Goal: Complete application form

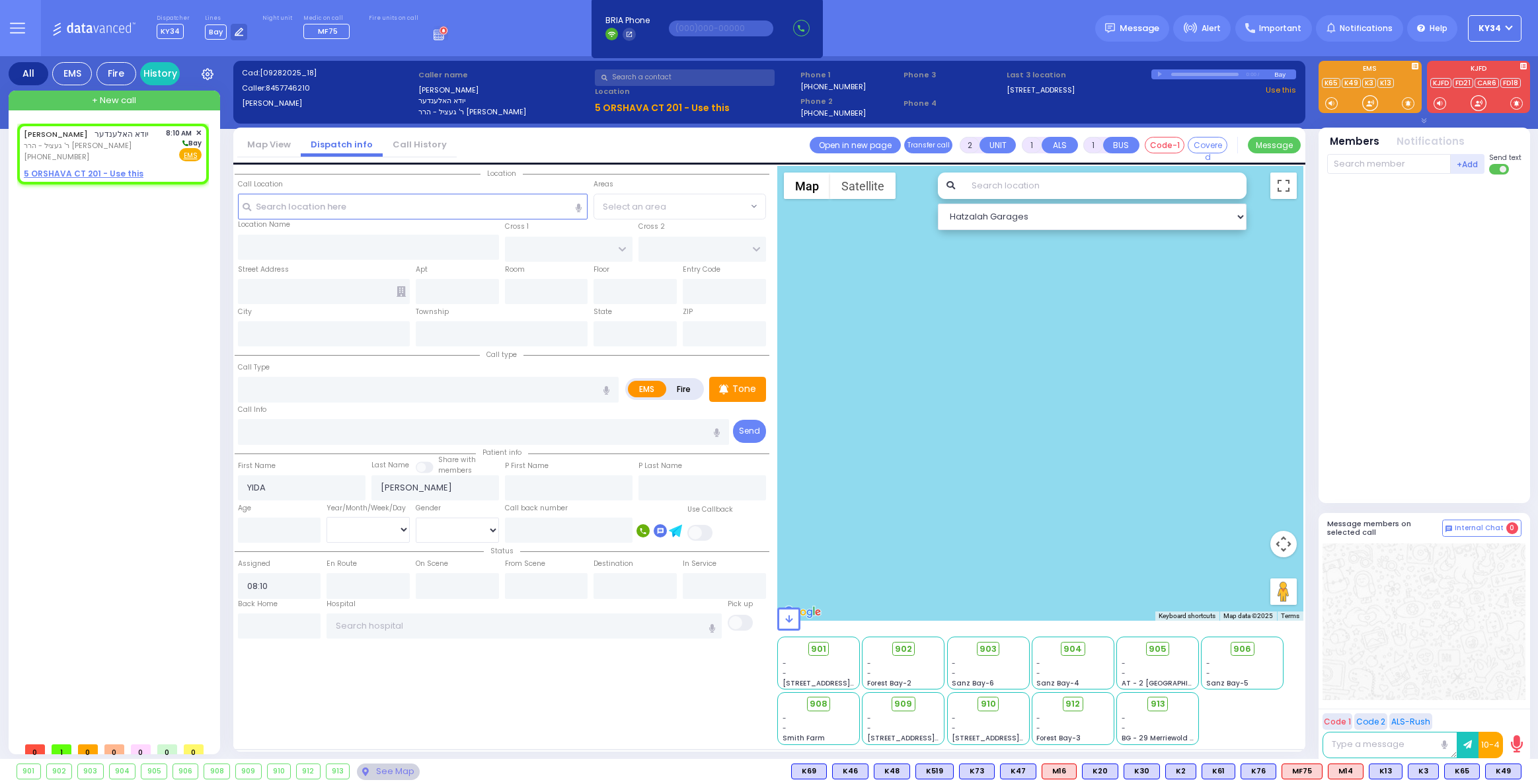
select select
radio input "true"
select select
select select "Hatzalah Garages"
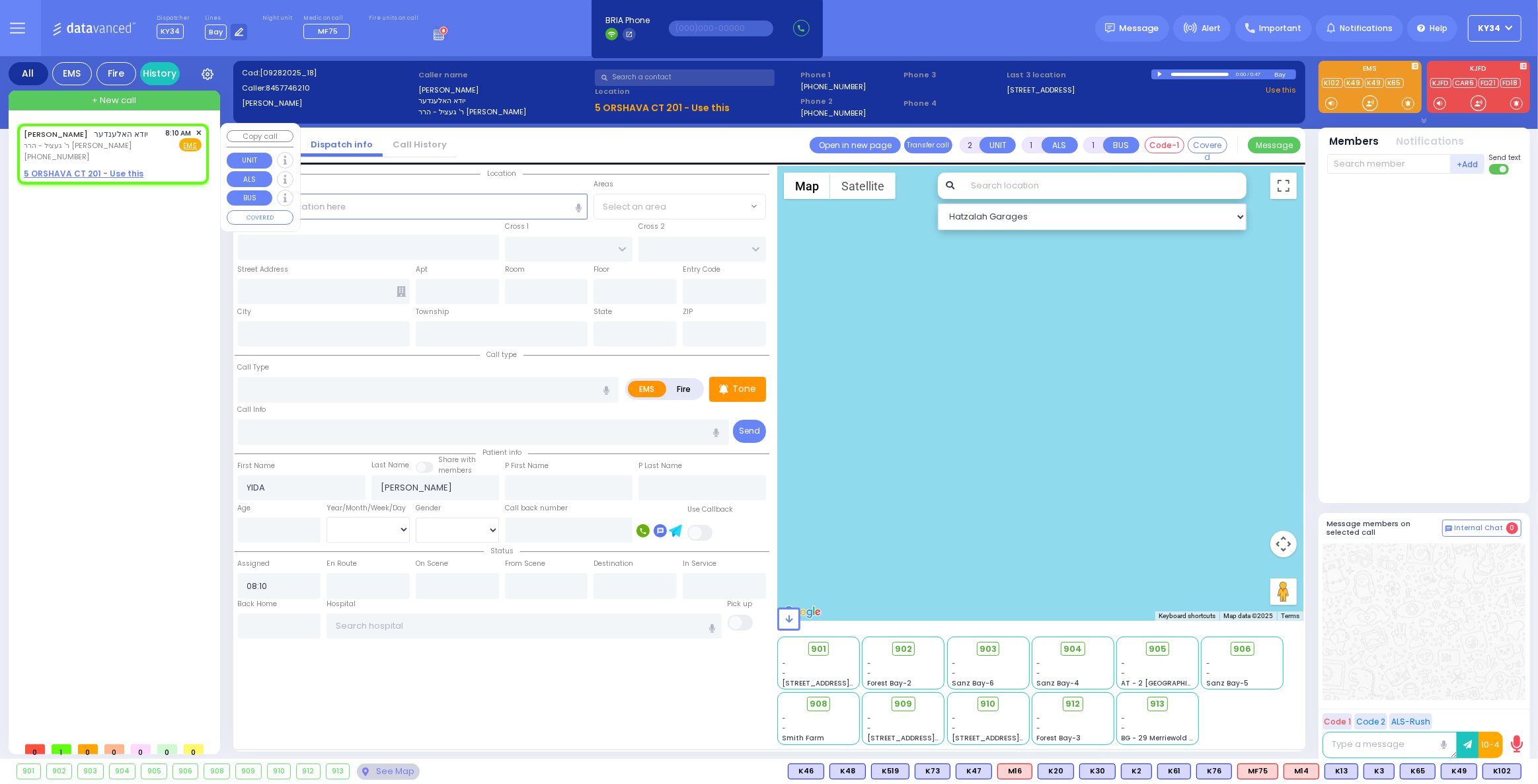
click at [199, 130] on span "✕" at bounding box center [198, 133] width 6 height 11
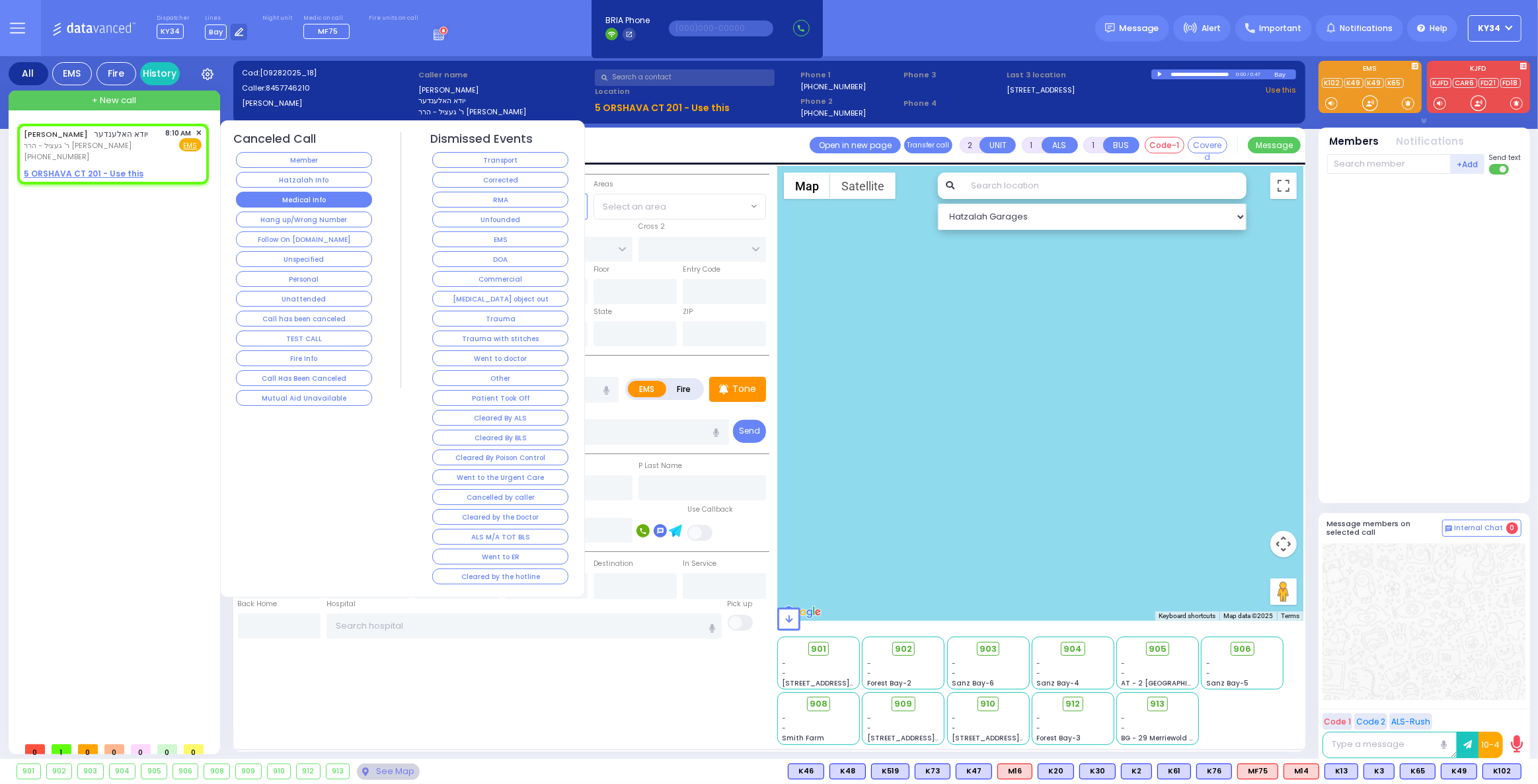
click at [302, 194] on button "Medical Info" at bounding box center [304, 200] width 136 height 16
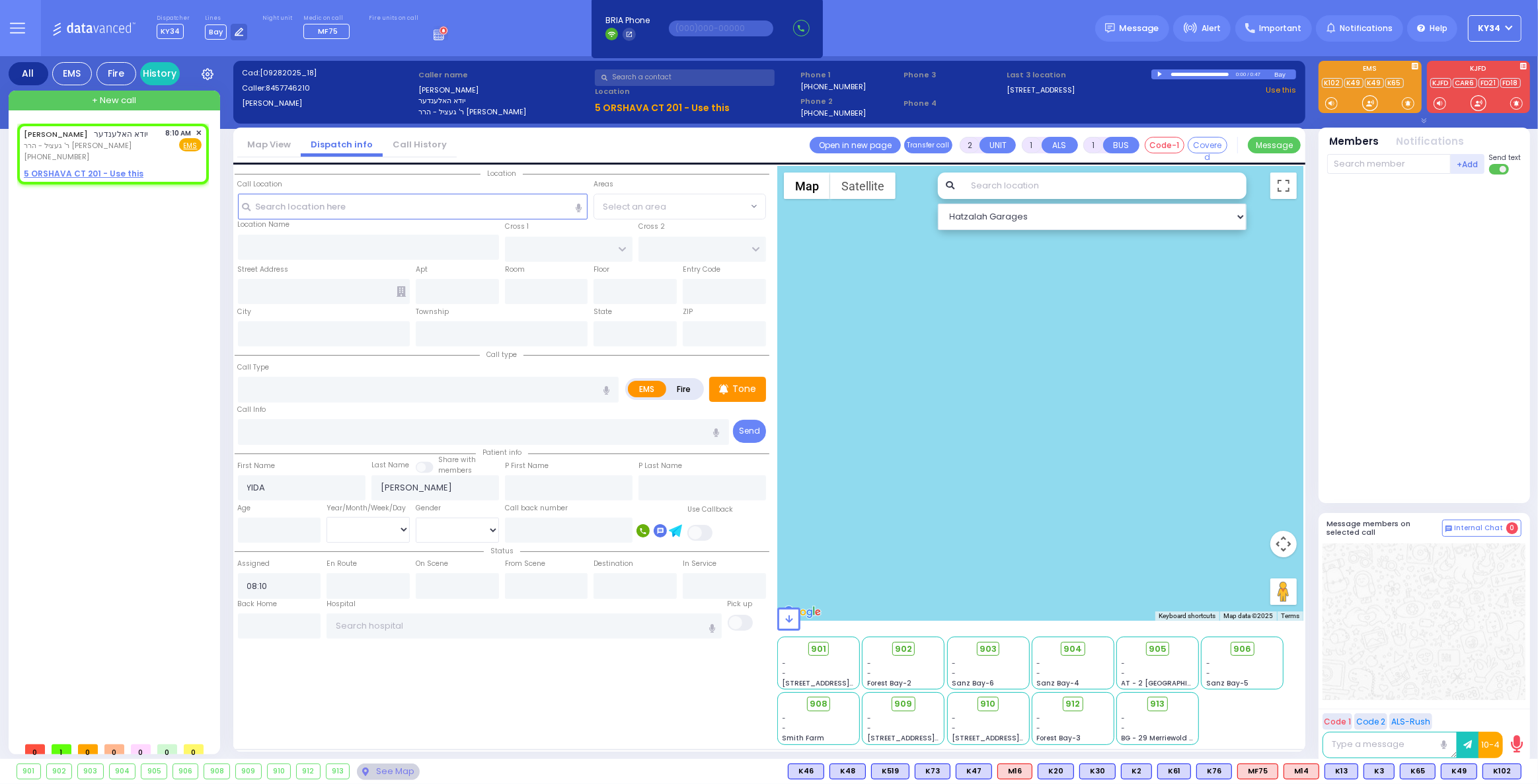
select select
radio input "true"
select select
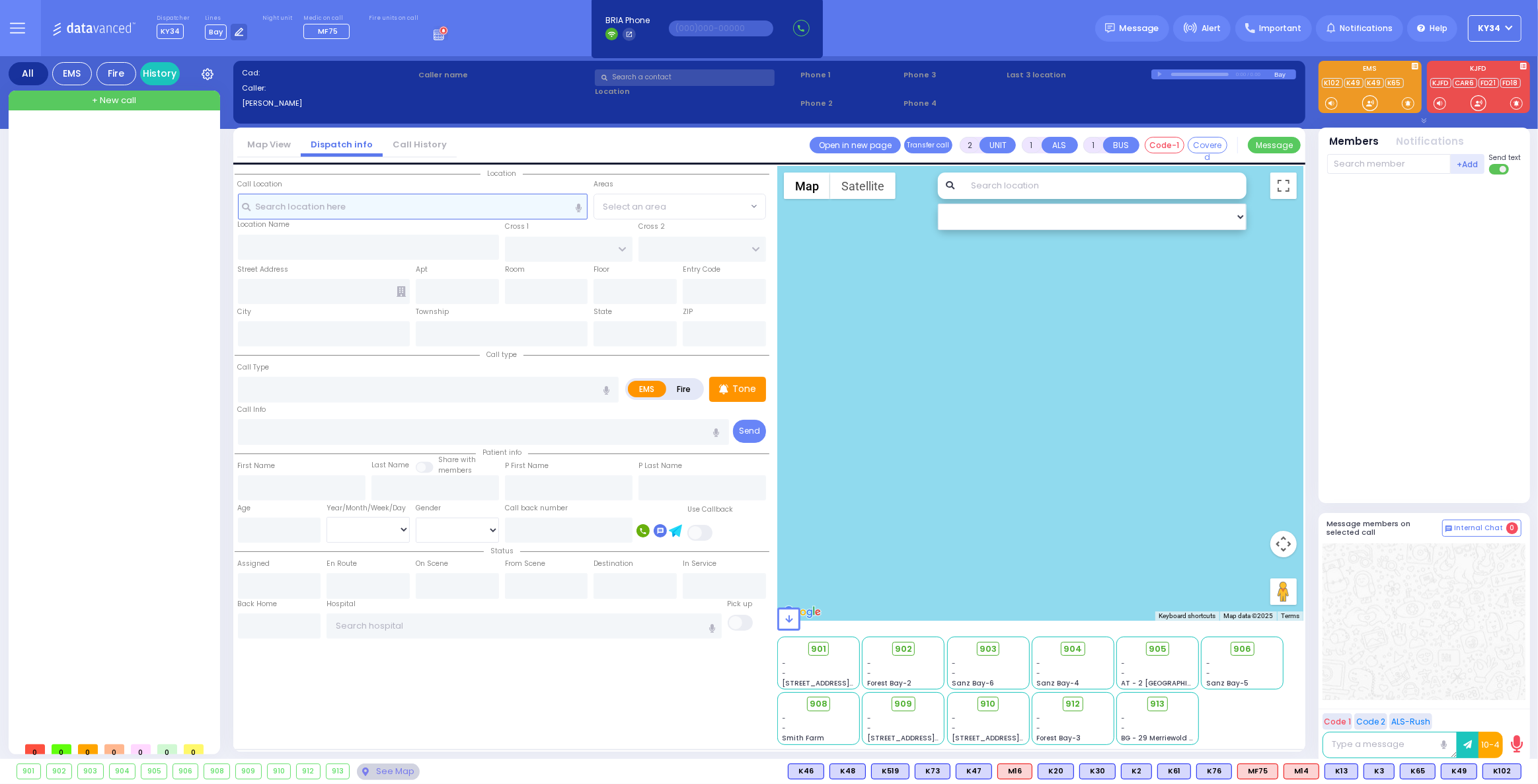
click at [330, 208] on input "text" at bounding box center [413, 205] width 350 height 25
click at [1508, 22] on button "KY34" at bounding box center [1495, 28] width 54 height 26
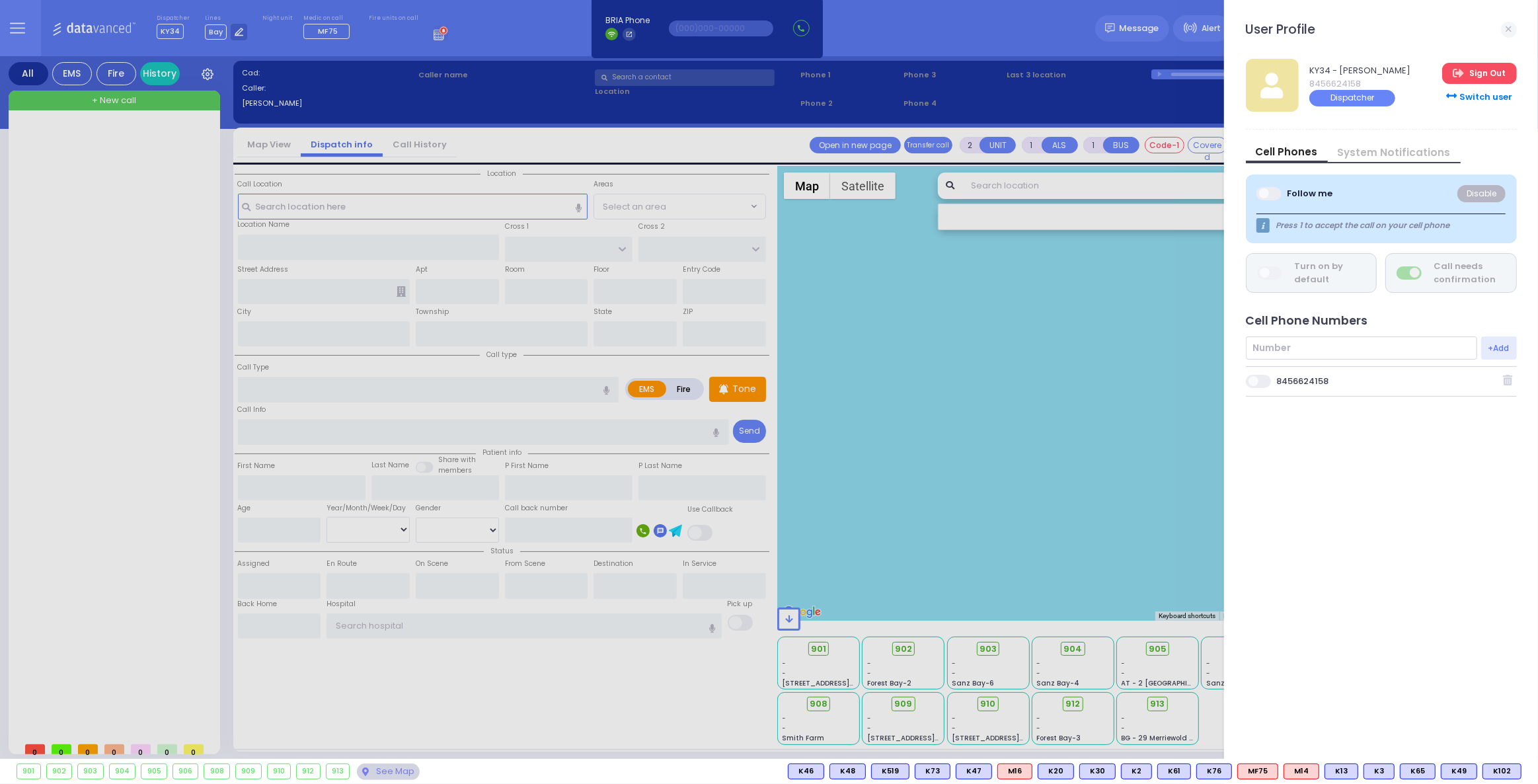
click at [1483, 77] on link "Sign Out" at bounding box center [1479, 73] width 74 height 21
